Goal: Find specific page/section: Find specific page/section

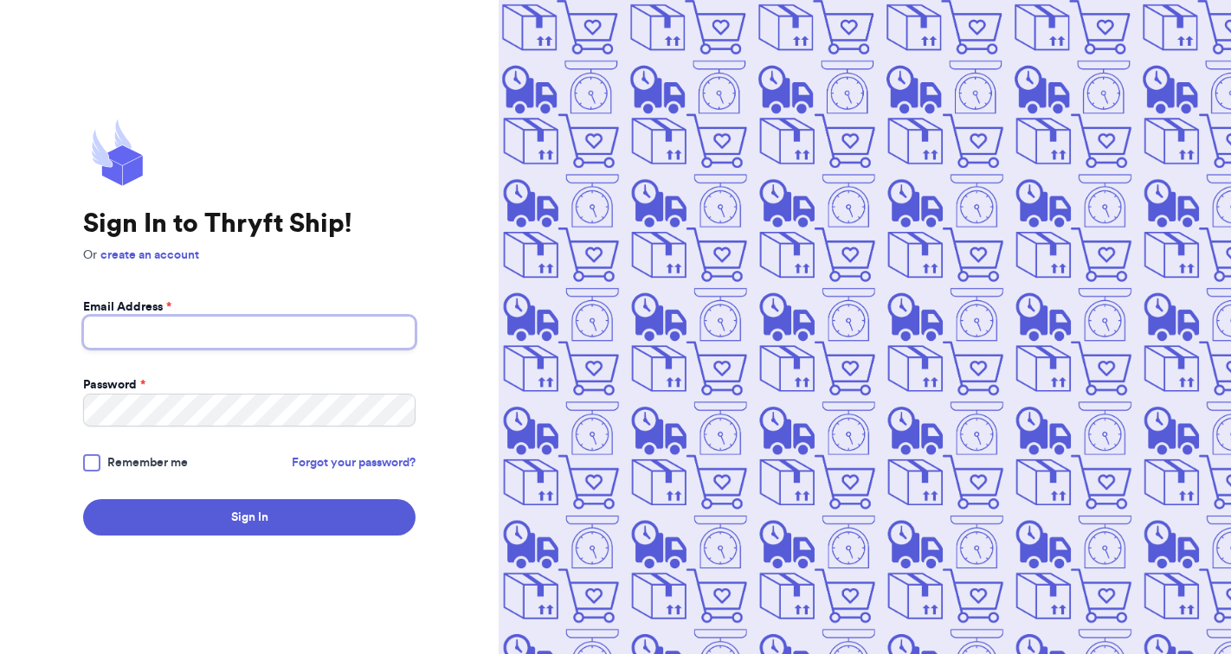
type input "[EMAIL_ADDRESS][DOMAIN_NAME]"
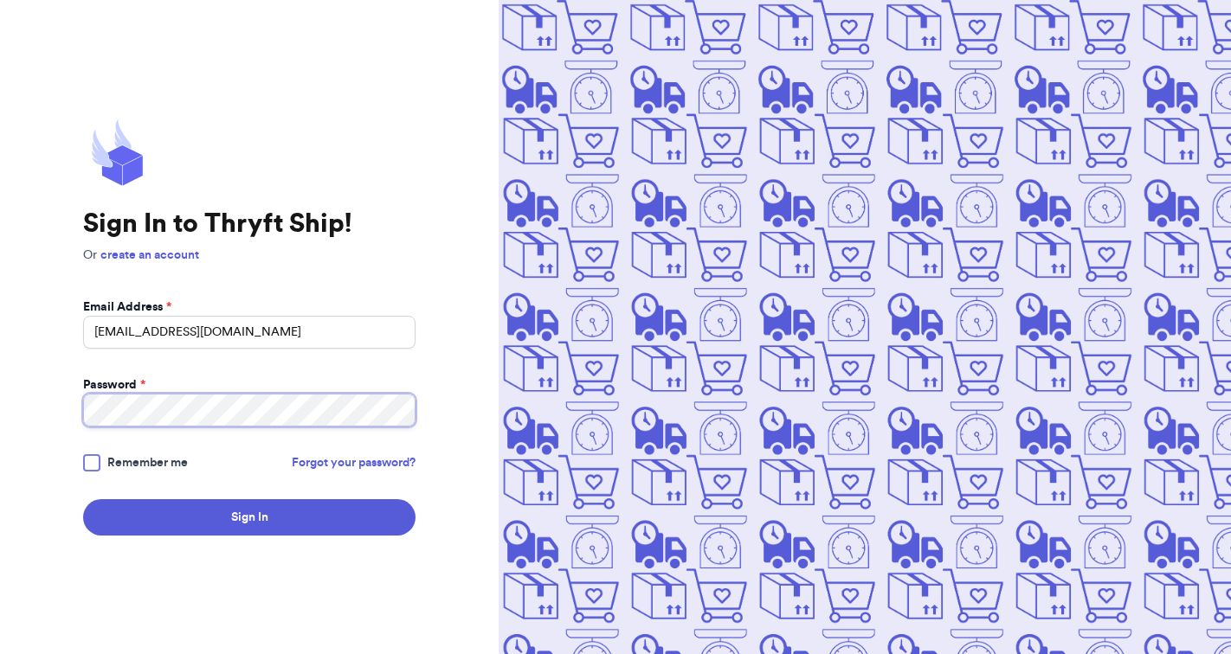
click at [249, 518] on button "Sign In" at bounding box center [249, 517] width 332 height 36
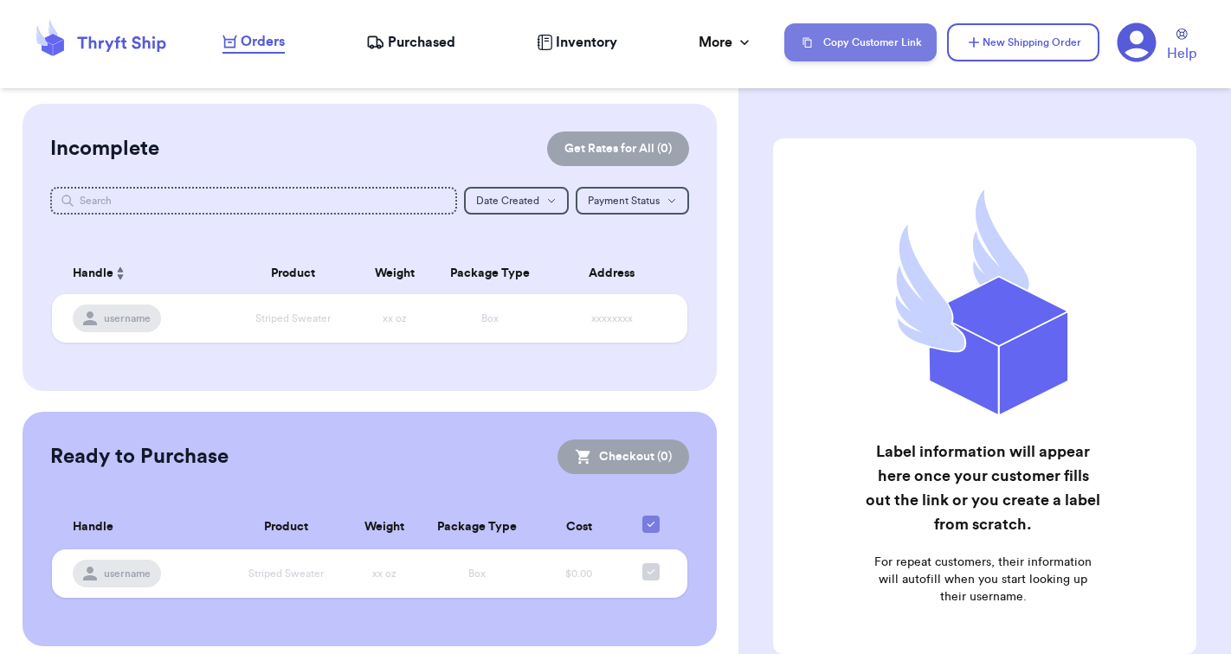
click at [876, 43] on button "Copy Customer Link" at bounding box center [860, 42] width 152 height 38
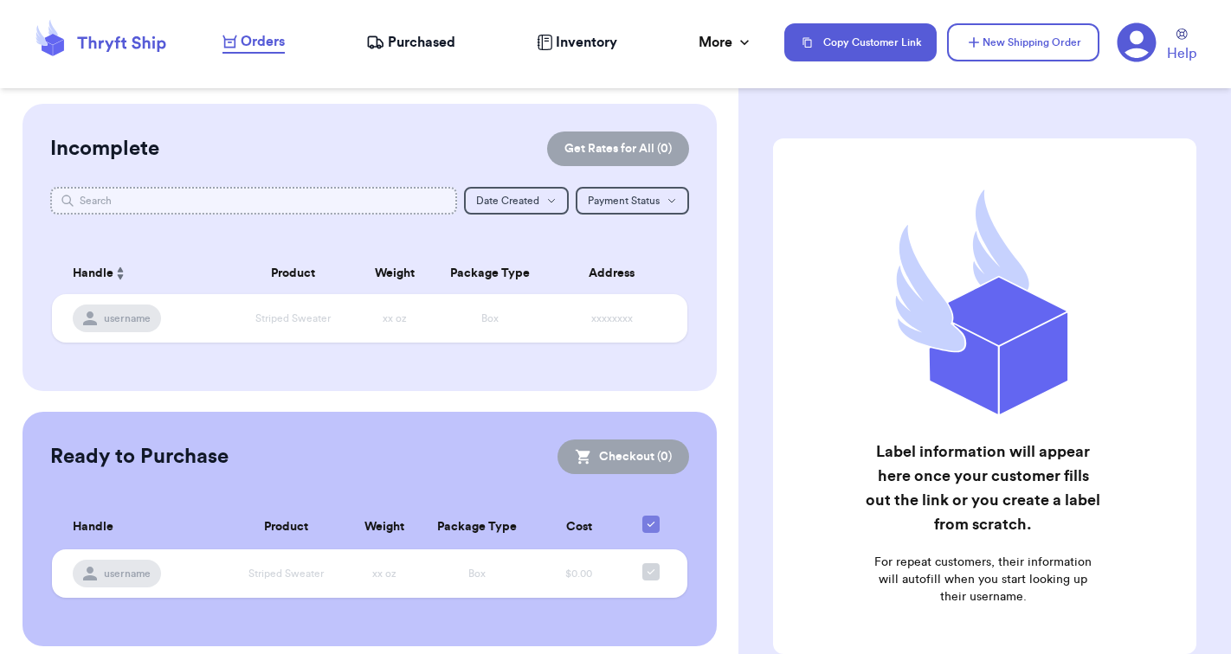
click at [233, 205] on input "text" at bounding box center [253, 201] width 407 height 28
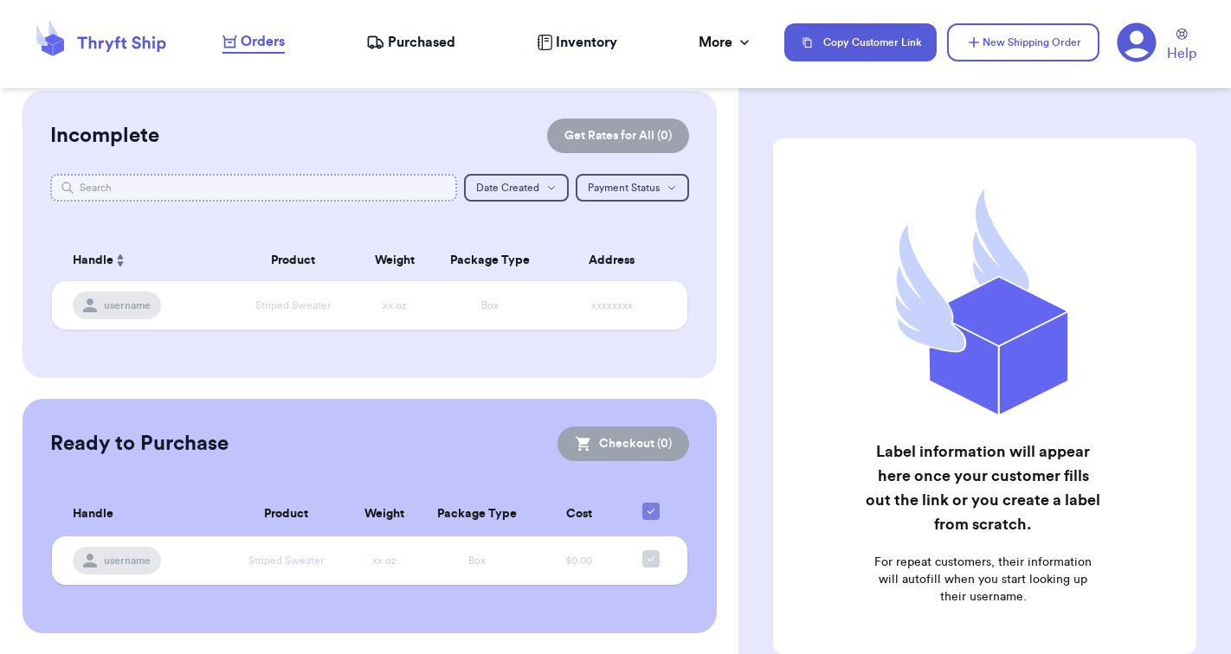
scroll to position [12, 0]
click at [420, 56] on nav "Orders Purchased Inventory More Stats Completed Orders Copy Customer Link New S…" at bounding box center [718, 42] width 1026 height 57
click at [409, 46] on span "Purchased" at bounding box center [422, 42] width 68 height 21
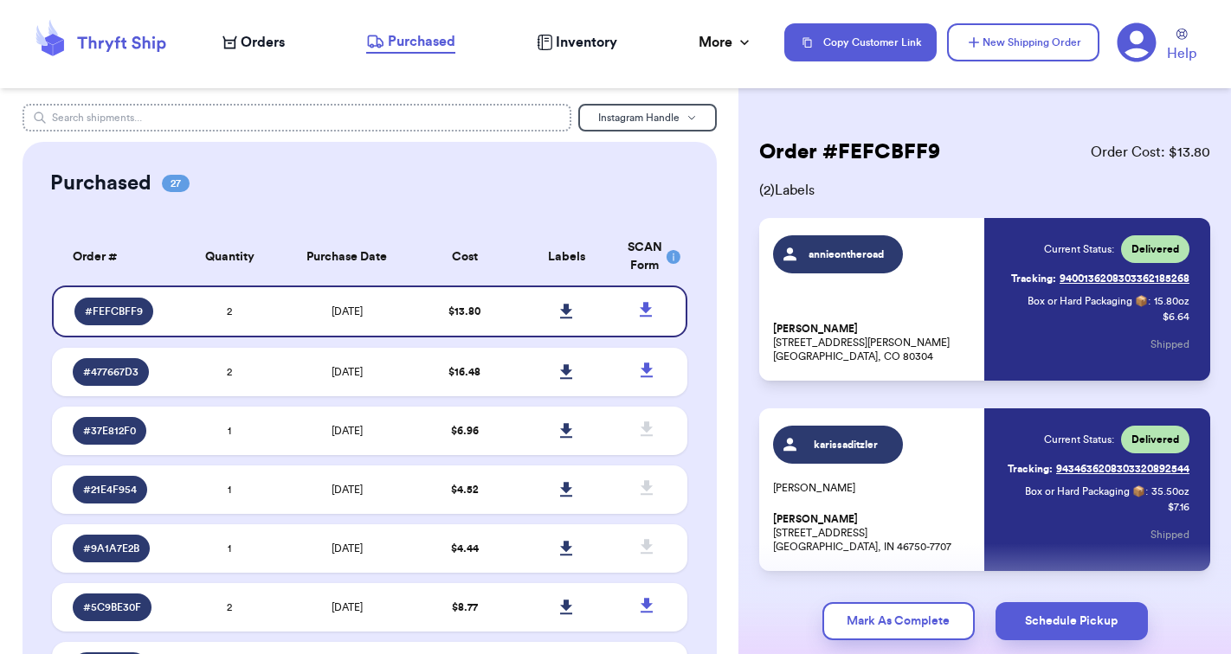
click at [209, 119] on input "text" at bounding box center [297, 118] width 549 height 28
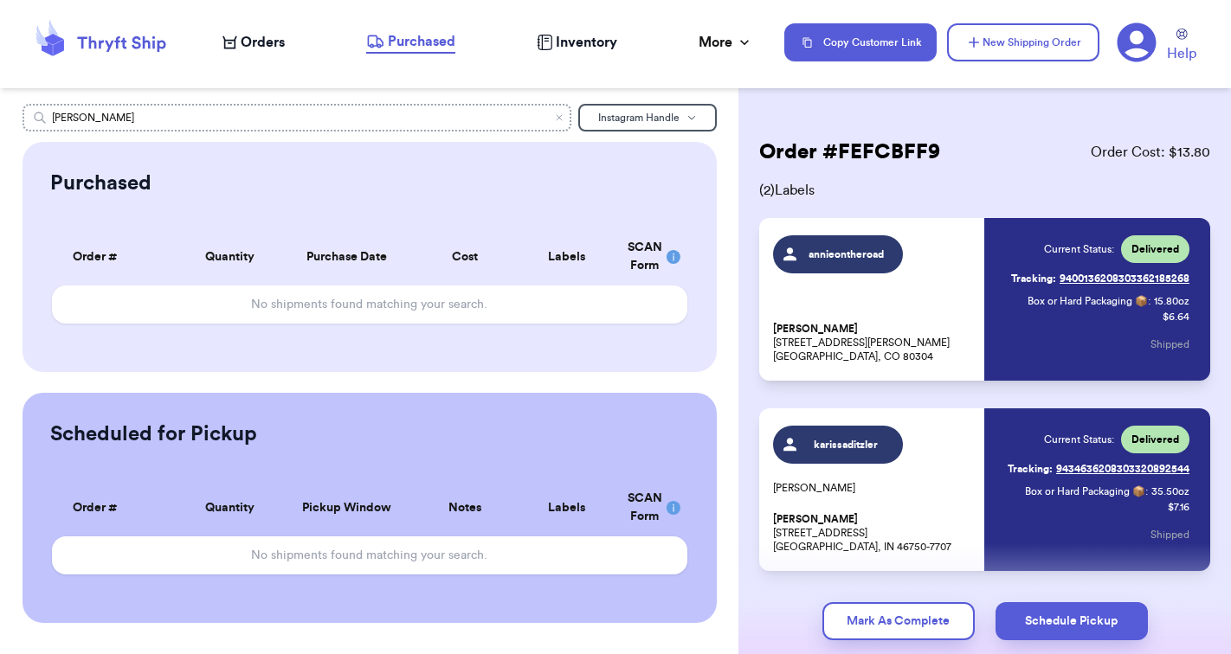
type input "[PERSON_NAME]"
